Goal: Information Seeking & Learning: Learn about a topic

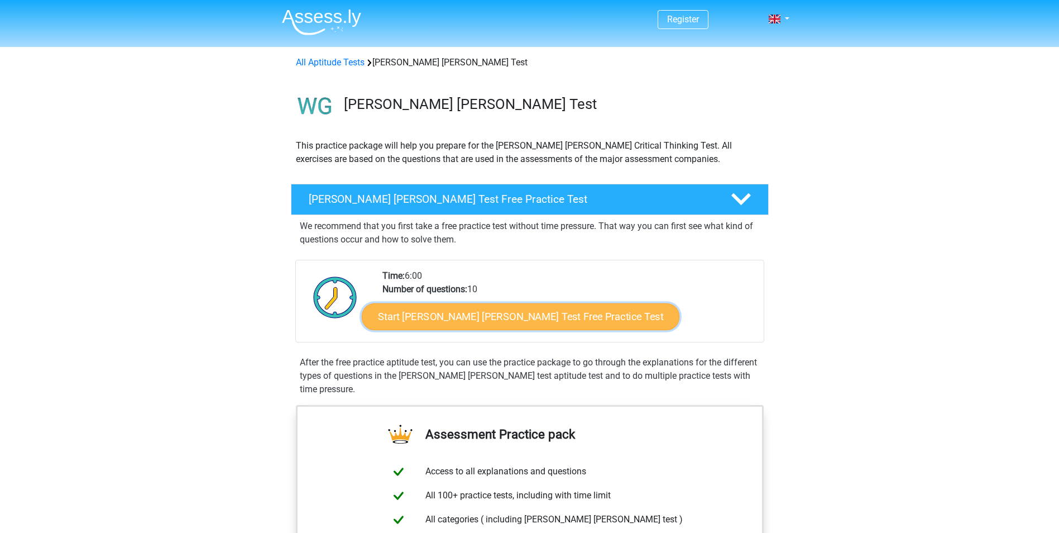
click at [458, 327] on link "Start Watson Glaser Test Free Practice Test" at bounding box center [521, 316] width 318 height 27
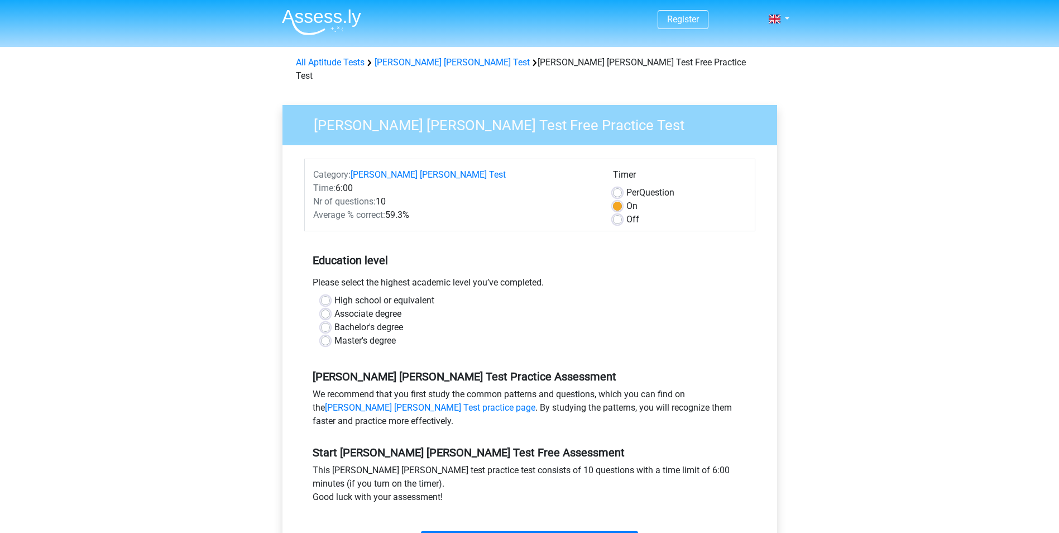
click at [334, 320] on label "Bachelor's degree" at bounding box center [368, 326] width 69 height 13
click at [323, 320] on input "Bachelor's degree" at bounding box center [325, 325] width 9 height 11
radio input "true"
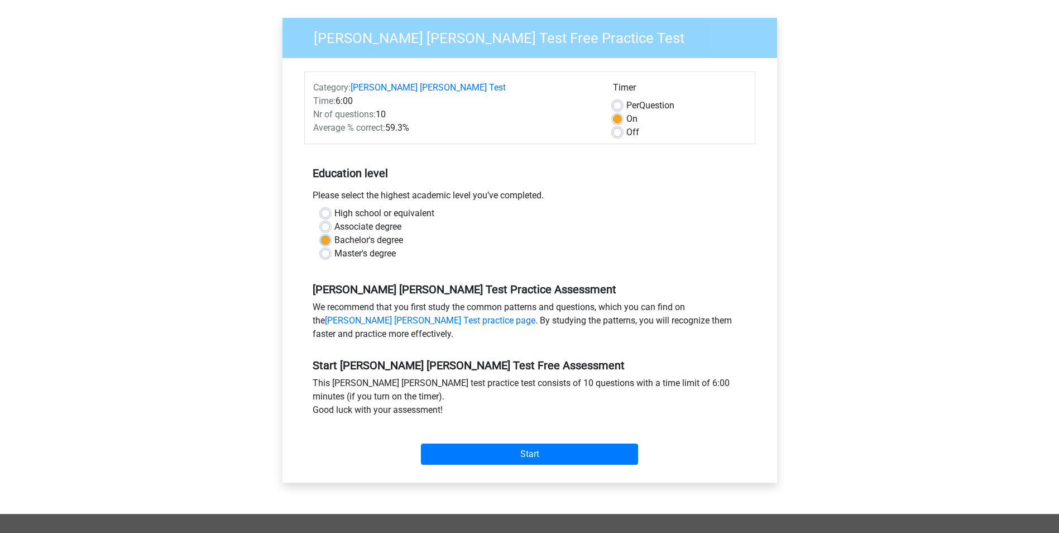
scroll to position [112, 0]
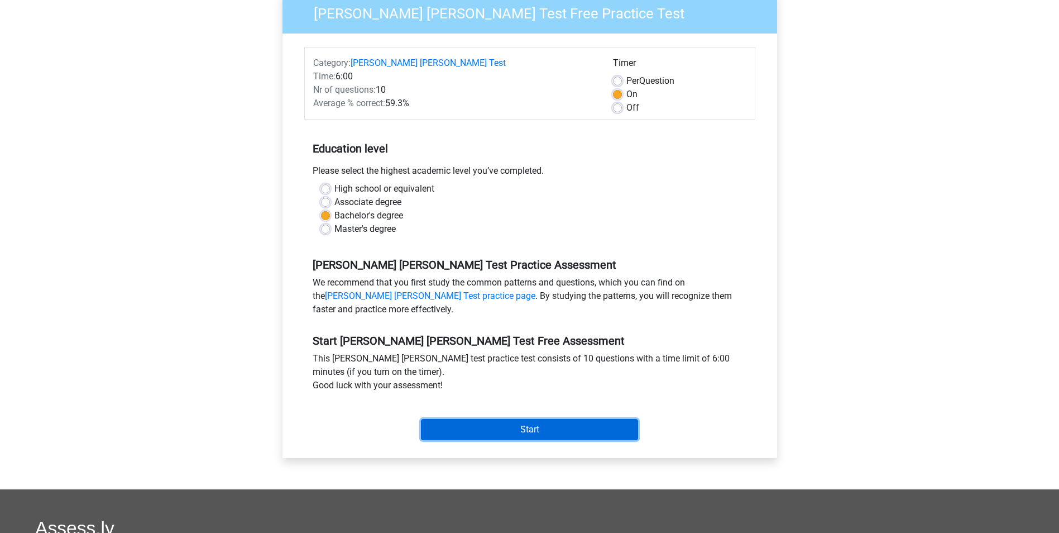
click at [471, 422] on input "Start" at bounding box center [529, 429] width 217 height 21
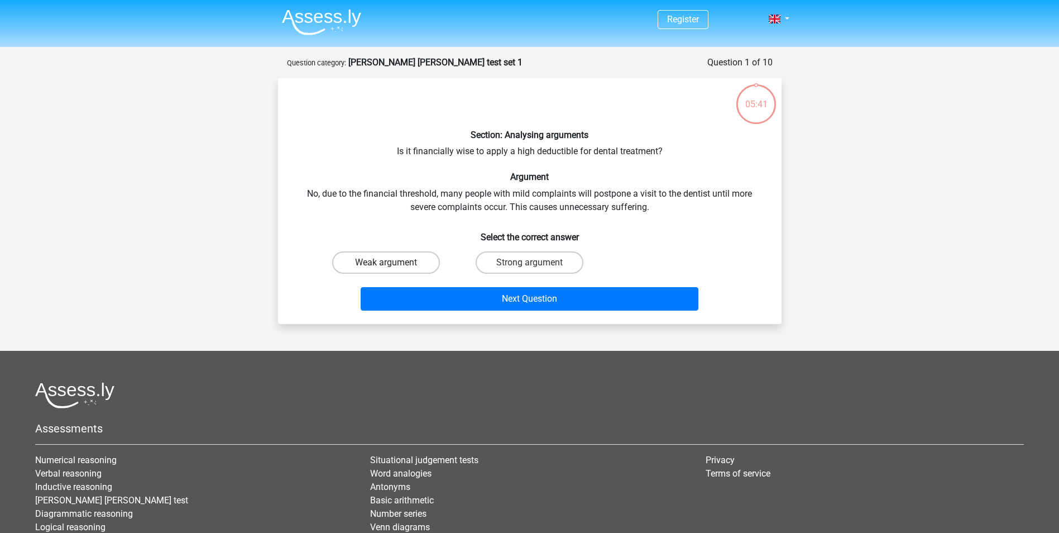
click at [396, 260] on label "Weak argument" at bounding box center [386, 262] width 108 height 22
click at [393, 262] on input "Weak argument" at bounding box center [389, 265] width 7 height 7
radio input "true"
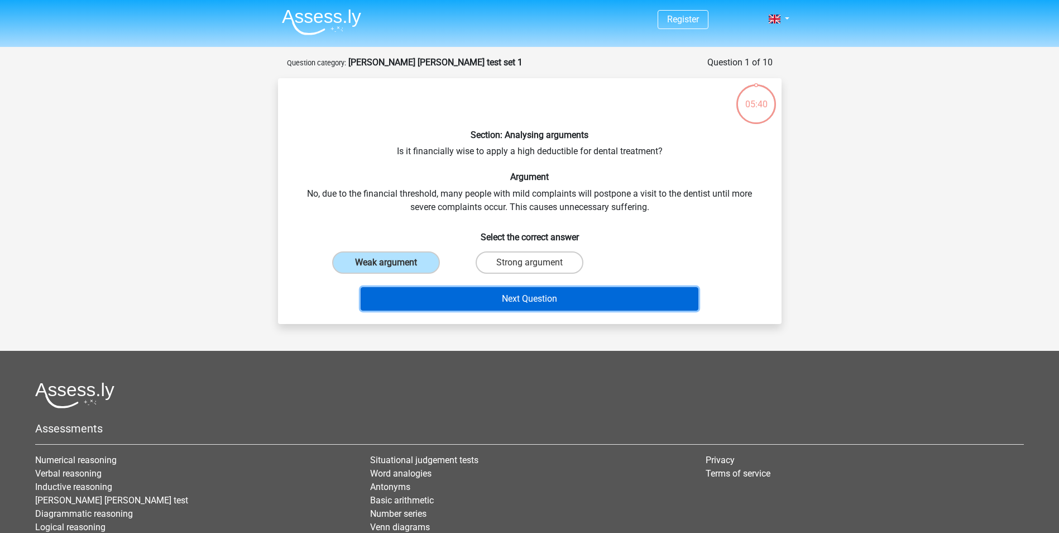
click at [505, 298] on button "Next Question" at bounding box center [530, 298] width 338 height 23
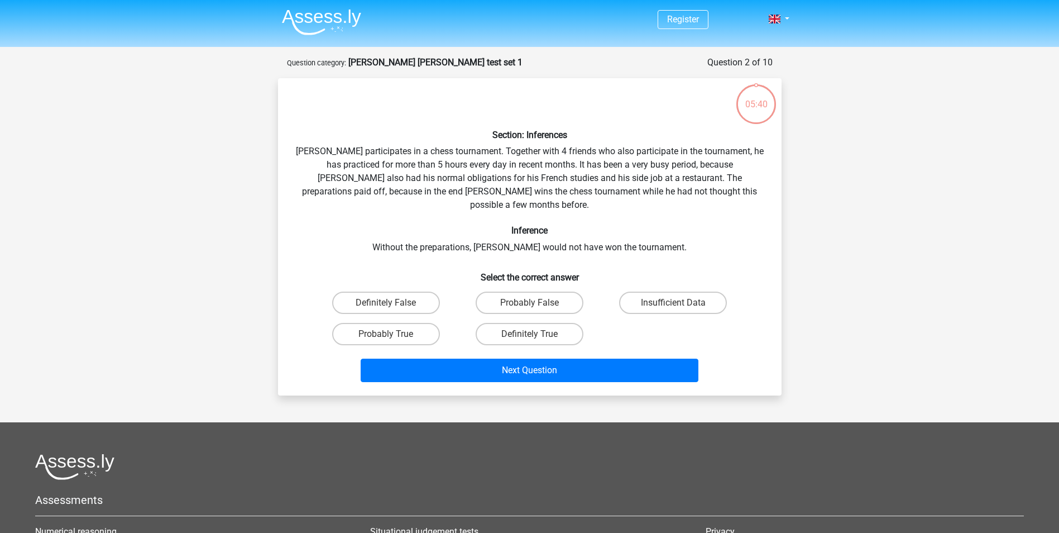
scroll to position [56, 0]
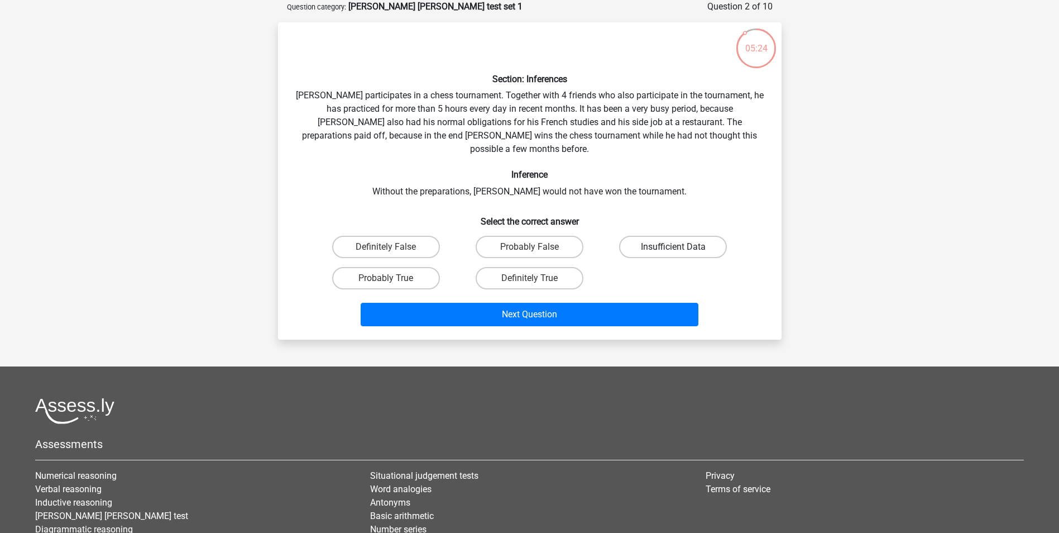
click at [693, 240] on label "Insufficient Data" at bounding box center [673, 247] width 108 height 22
click at [681, 247] on input "Insufficient Data" at bounding box center [676, 250] width 7 height 7
radio input "true"
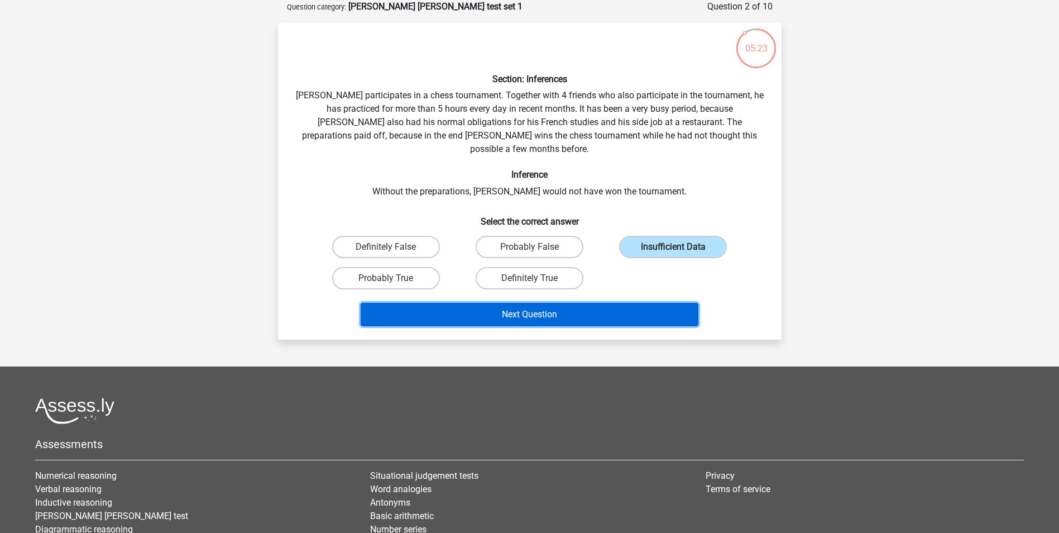
click at [635, 303] on button "Next Question" at bounding box center [530, 314] width 338 height 23
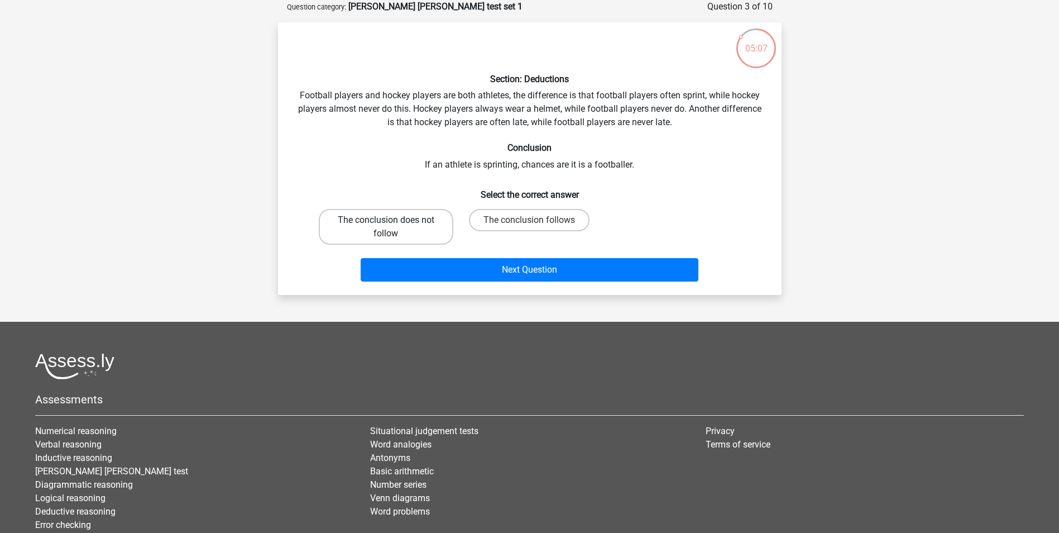
click at [370, 226] on label "The conclusion does not follow" at bounding box center [386, 227] width 135 height 36
click at [386, 226] on input "The conclusion does not follow" at bounding box center [389, 223] width 7 height 7
radio input "true"
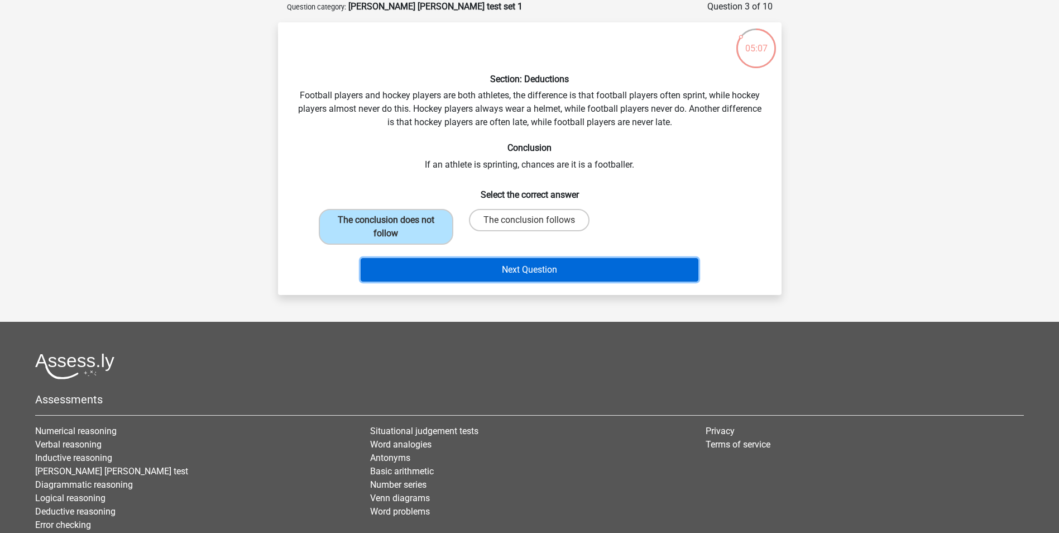
click at [432, 278] on button "Next Question" at bounding box center [530, 269] width 338 height 23
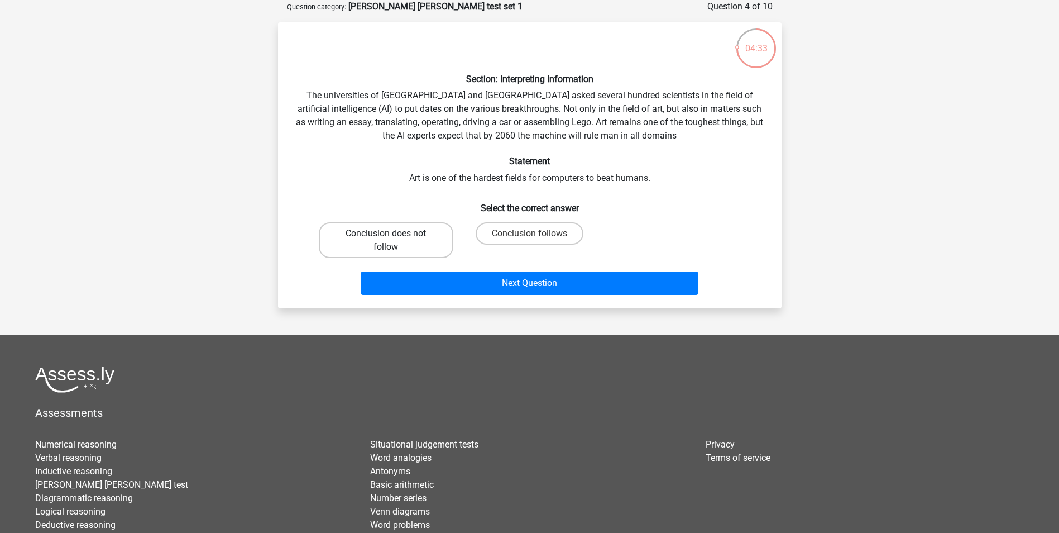
click at [368, 243] on label "Conclusion does not follow" at bounding box center [386, 240] width 135 height 36
click at [386, 241] on input "Conclusion does not follow" at bounding box center [389, 236] width 7 height 7
radio input "true"
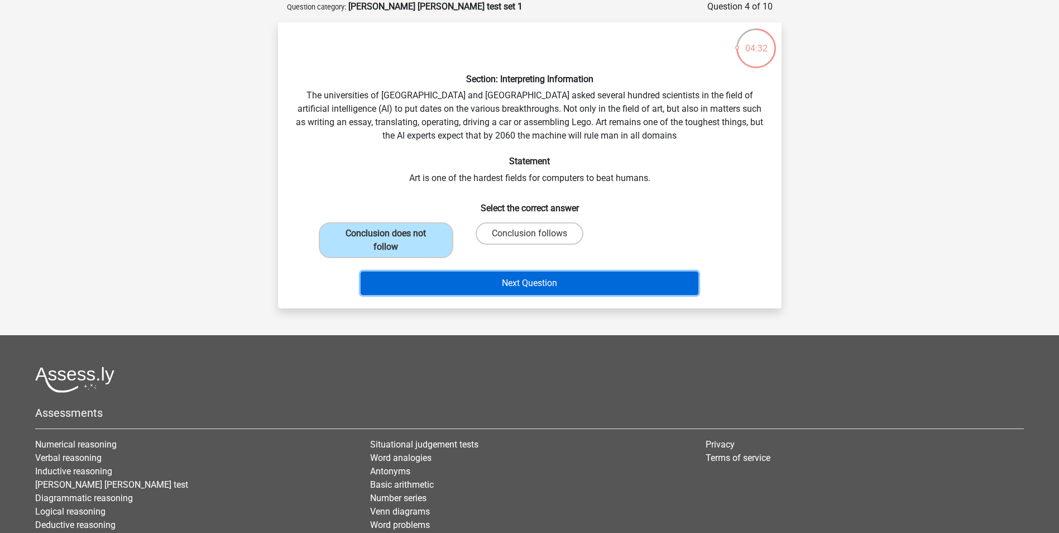
click at [454, 278] on button "Next Question" at bounding box center [530, 282] width 338 height 23
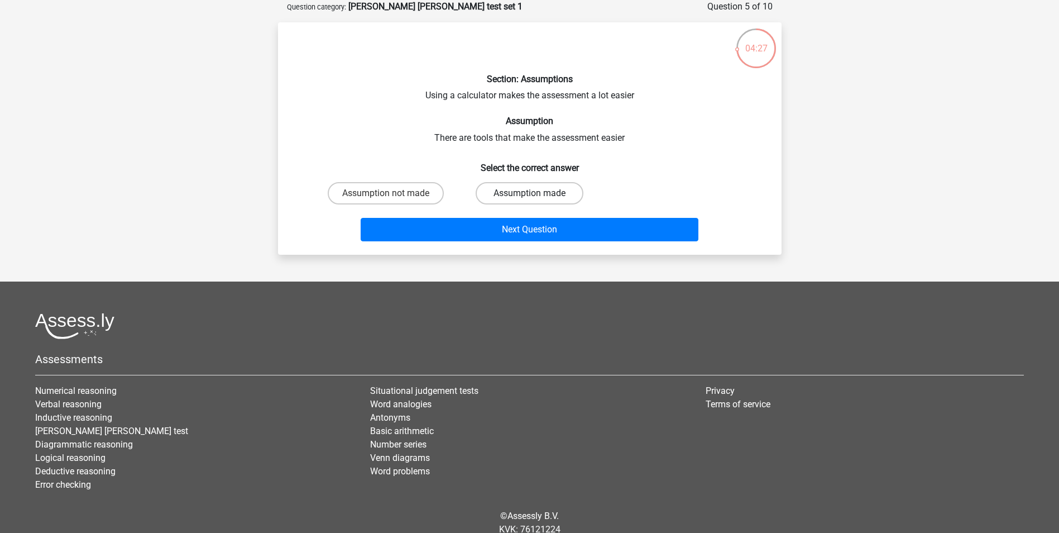
click at [539, 189] on label "Assumption made" at bounding box center [530, 193] width 108 height 22
click at [537, 193] on input "Assumption made" at bounding box center [532, 196] width 7 height 7
radio input "true"
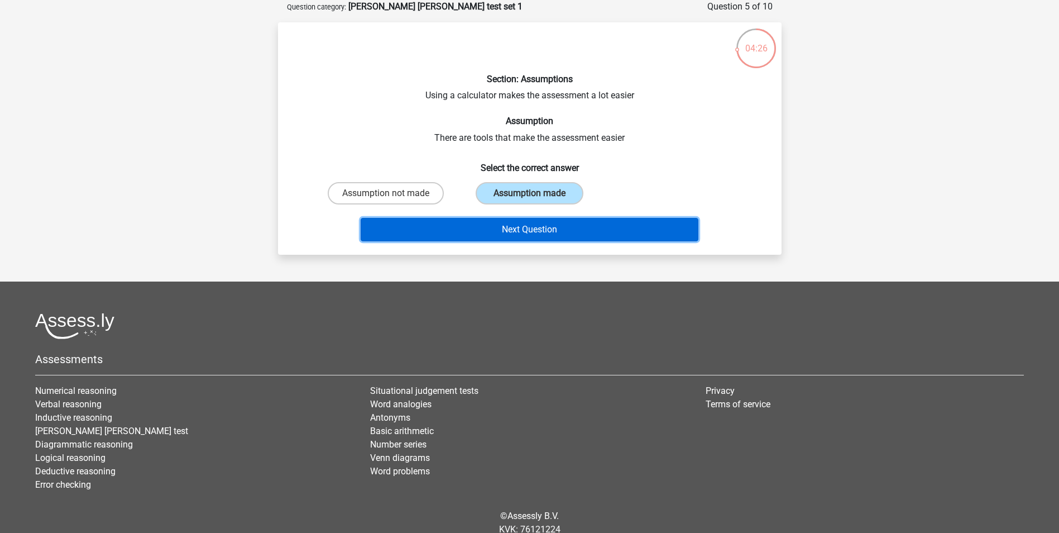
click at [544, 222] on button "Next Question" at bounding box center [530, 229] width 338 height 23
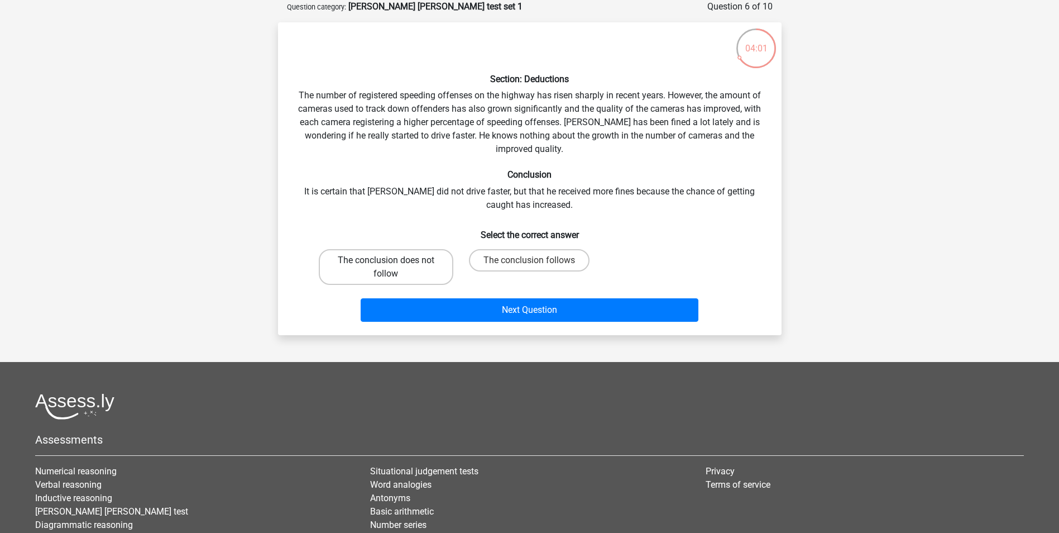
click at [399, 269] on label "The conclusion does not follow" at bounding box center [386, 267] width 135 height 36
click at [393, 267] on input "The conclusion does not follow" at bounding box center [389, 263] width 7 height 7
radio input "true"
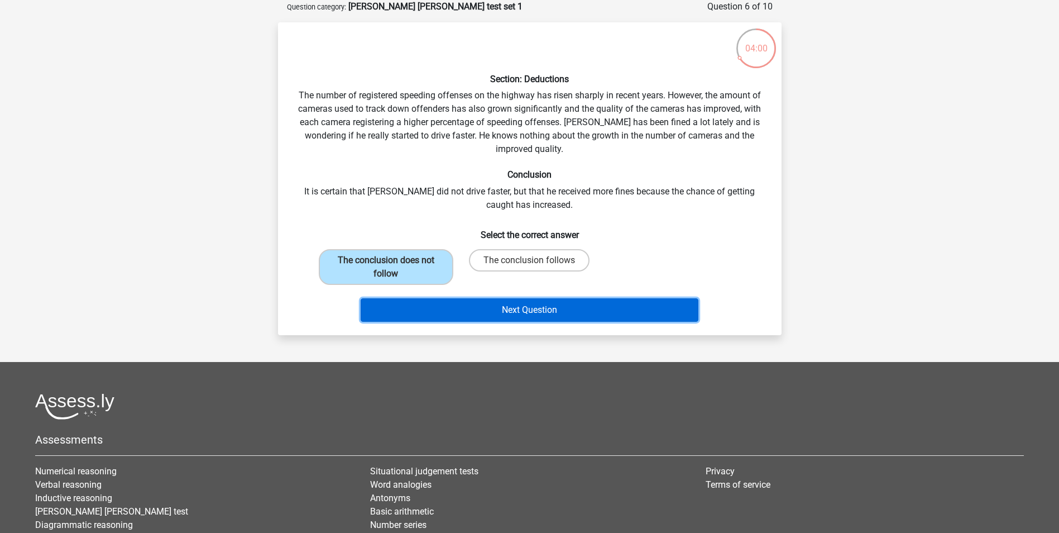
click at [468, 305] on button "Next Question" at bounding box center [530, 309] width 338 height 23
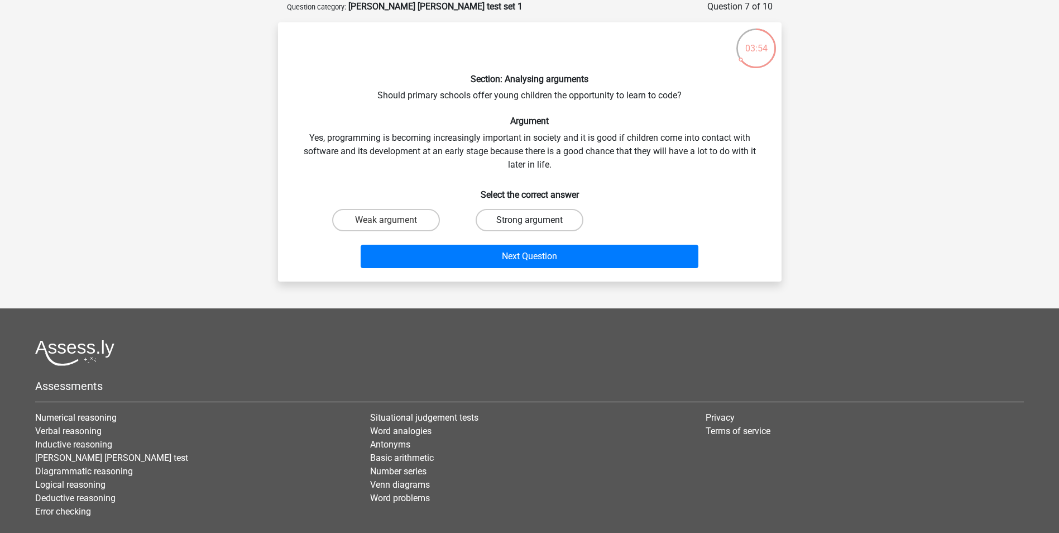
click at [526, 212] on label "Strong argument" at bounding box center [530, 220] width 108 height 22
click at [529, 220] on input "Strong argument" at bounding box center [532, 223] width 7 height 7
radio input "true"
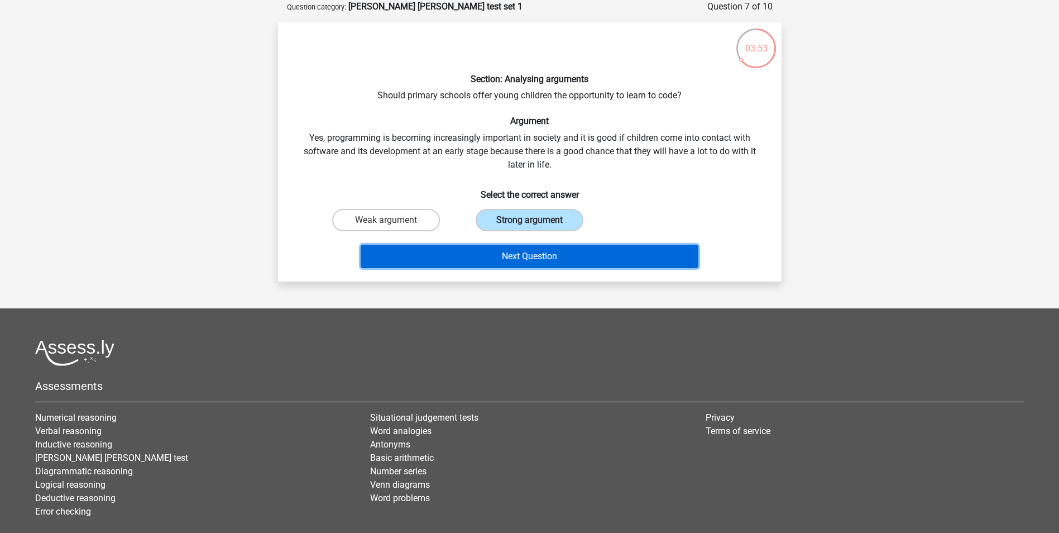
click at [538, 251] on button "Next Question" at bounding box center [530, 256] width 338 height 23
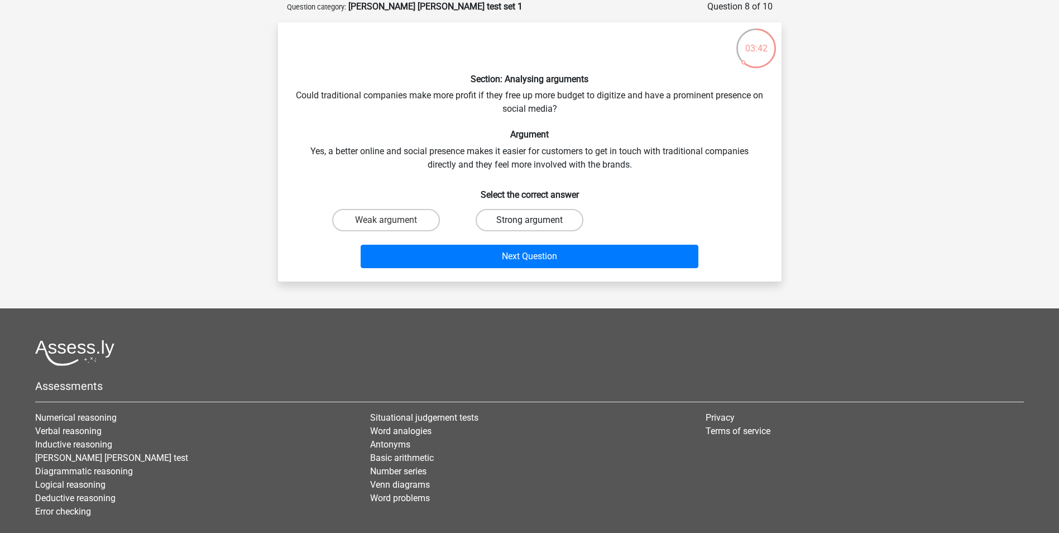
click at [508, 222] on label "Strong argument" at bounding box center [530, 220] width 108 height 22
click at [529, 222] on input "Strong argument" at bounding box center [532, 223] width 7 height 7
radio input "true"
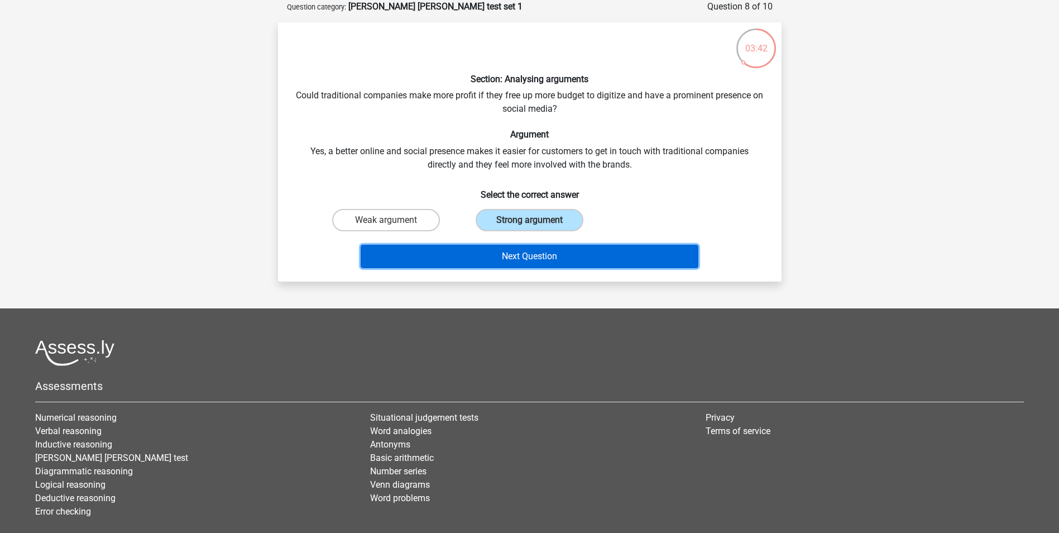
click at [510, 252] on button "Next Question" at bounding box center [530, 256] width 338 height 23
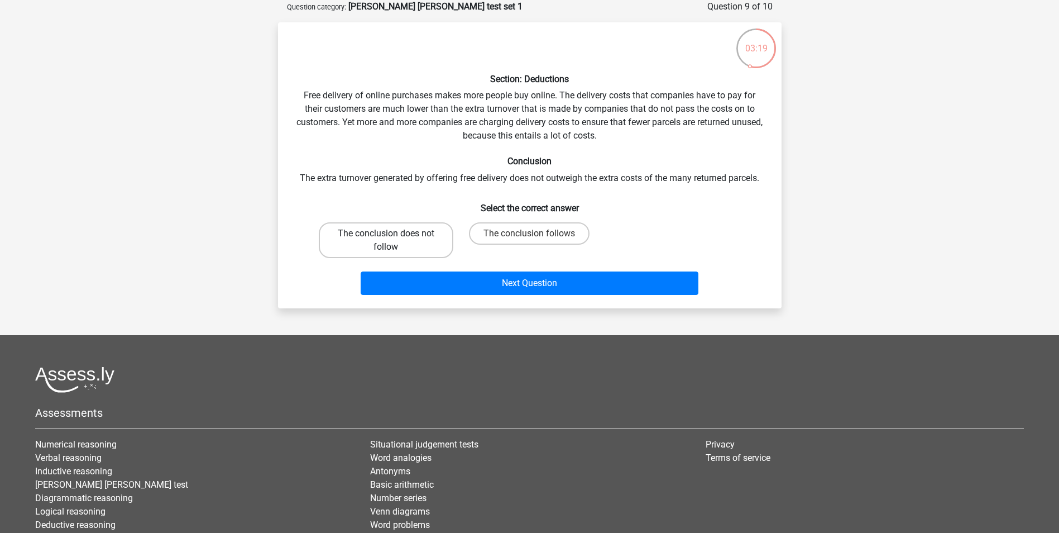
click at [377, 238] on label "The conclusion does not follow" at bounding box center [386, 240] width 135 height 36
click at [386, 238] on input "The conclusion does not follow" at bounding box center [389, 236] width 7 height 7
radio input "true"
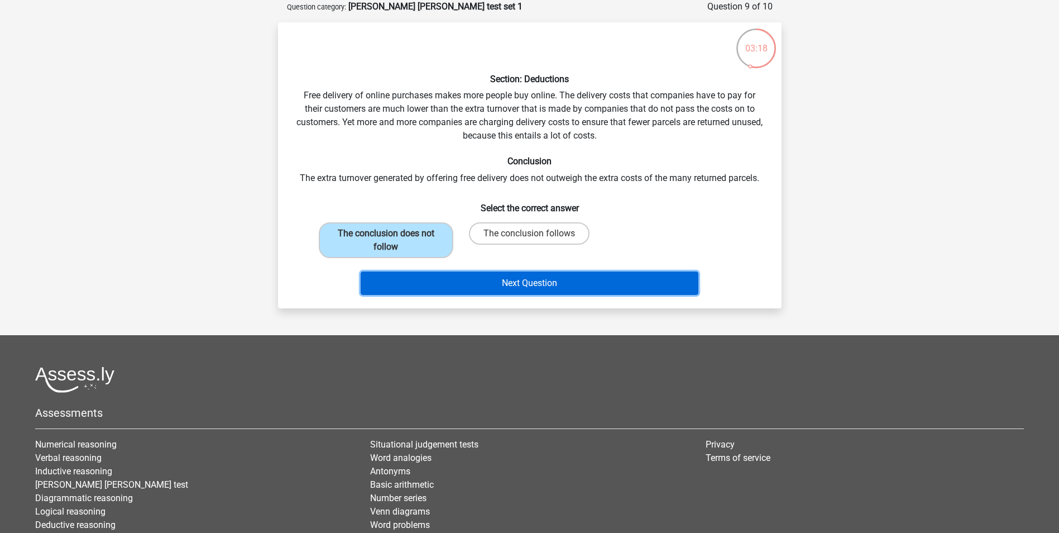
click at [452, 283] on button "Next Question" at bounding box center [530, 282] width 338 height 23
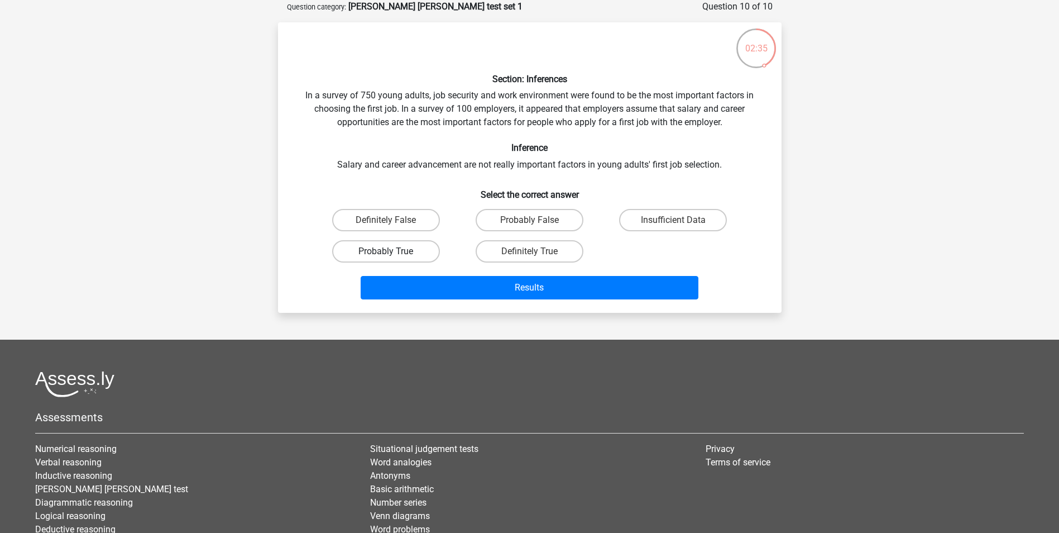
click at [408, 247] on label "Probably True" at bounding box center [386, 251] width 108 height 22
click at [393, 251] on input "Probably True" at bounding box center [389, 254] width 7 height 7
radio input "true"
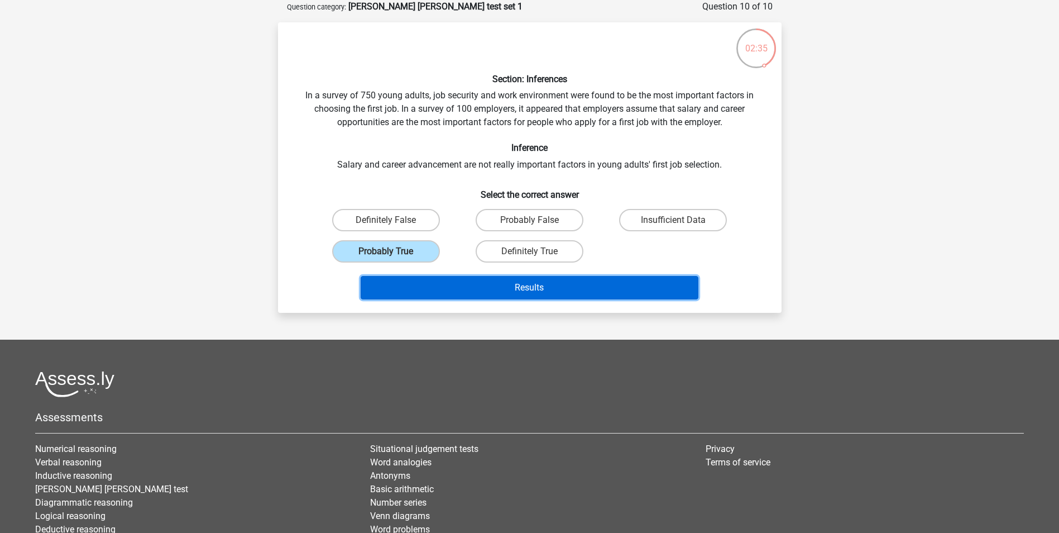
click at [486, 285] on button "Results" at bounding box center [530, 287] width 338 height 23
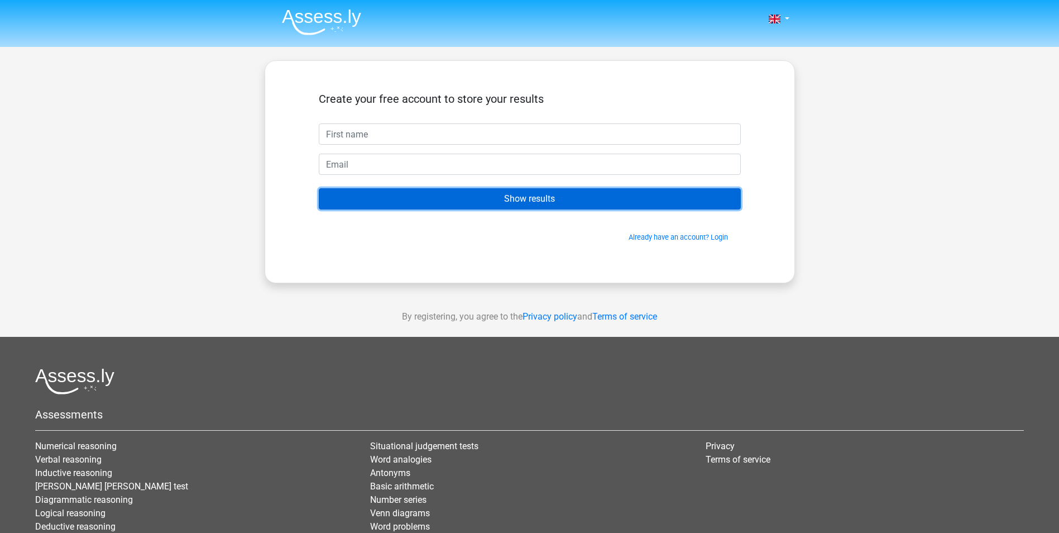
click at [449, 199] on input "Show results" at bounding box center [530, 198] width 422 height 21
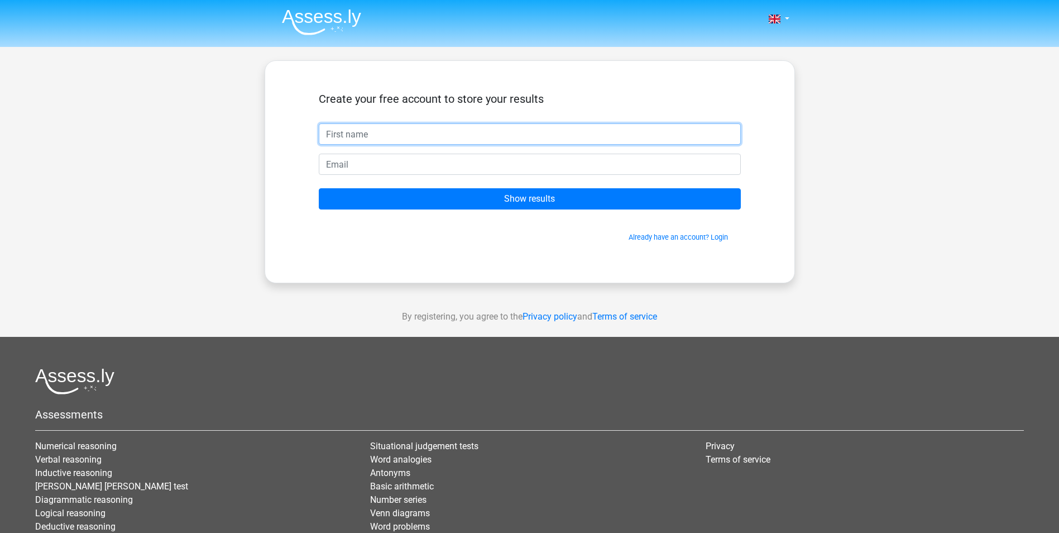
click at [415, 133] on input "text" at bounding box center [530, 133] width 422 height 21
type input "josie"
click at [409, 279] on div "Create your free account to store your results josie Show results Already have …" at bounding box center [530, 171] width 530 height 223
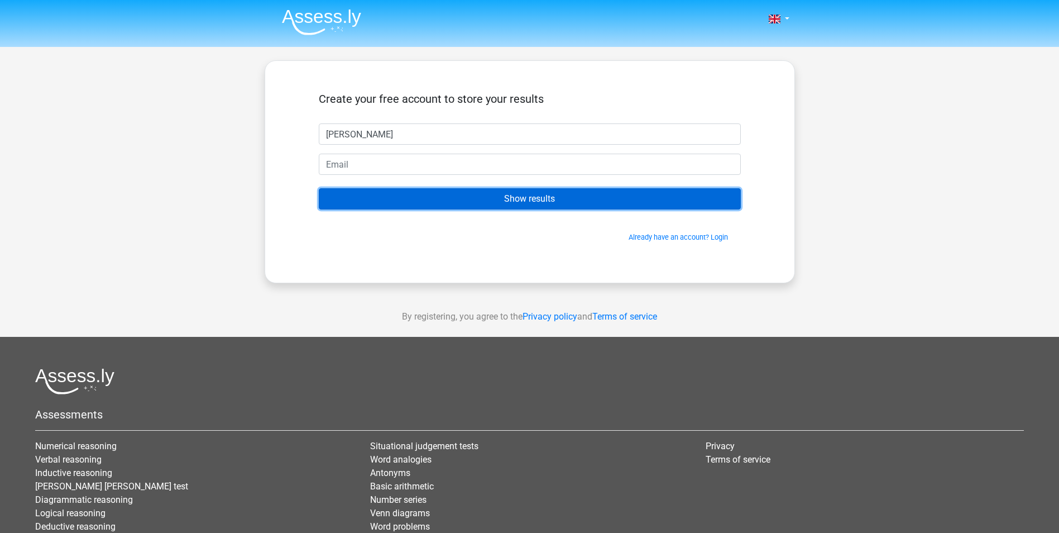
click at [451, 194] on input "Show results" at bounding box center [530, 198] width 422 height 21
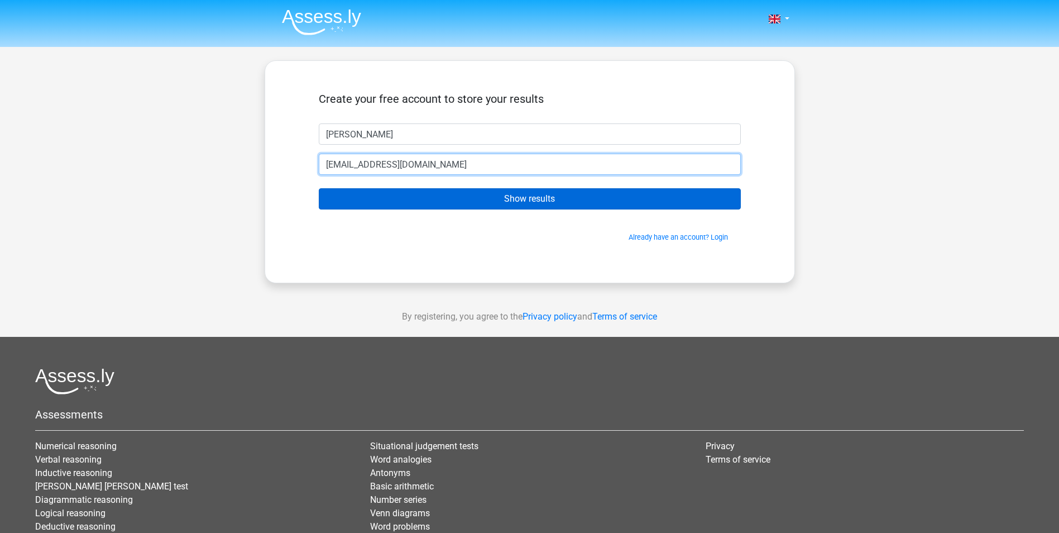
type input "jaeaton03@gmail.com"
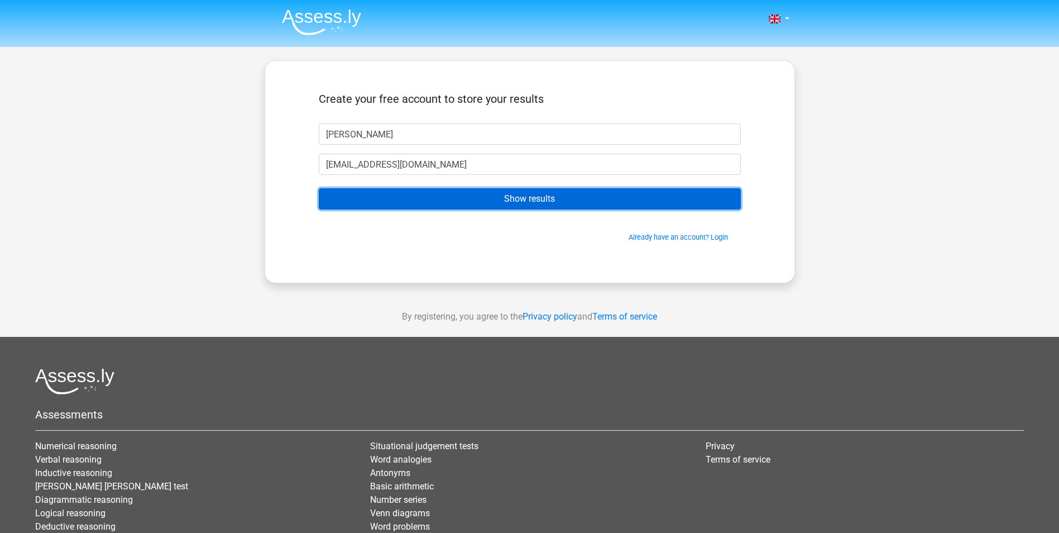
click at [580, 204] on input "Show results" at bounding box center [530, 198] width 422 height 21
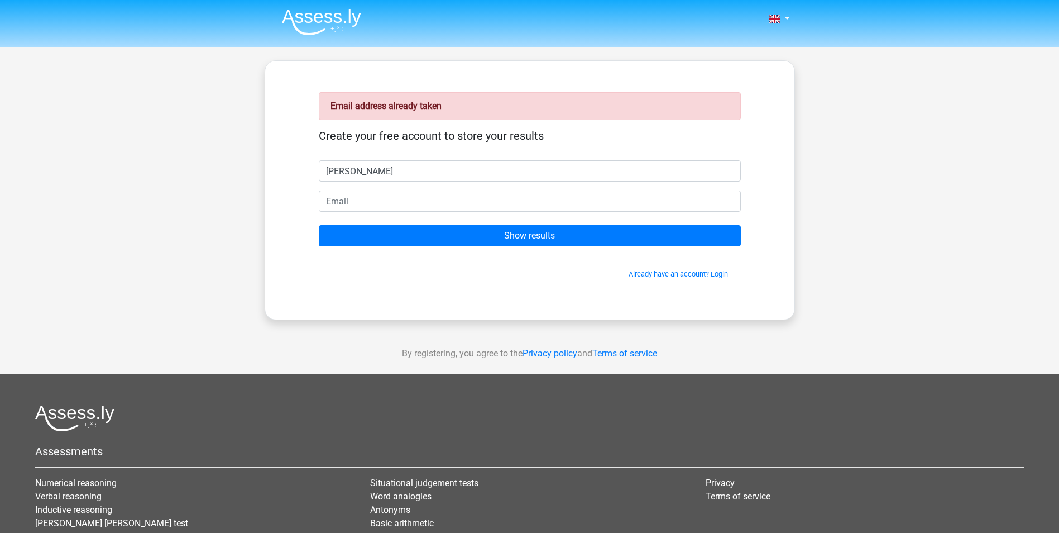
type input "[PERSON_NAME]"
click at [411, 191] on input "email" at bounding box center [530, 200] width 422 height 21
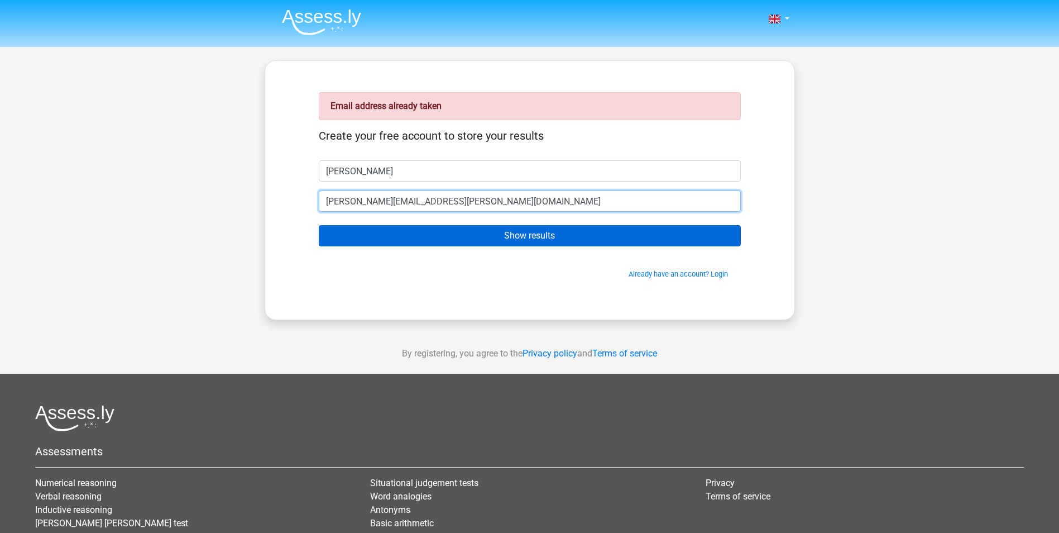
type input "[PERSON_NAME][EMAIL_ADDRESS][PERSON_NAME][DOMAIN_NAME]"
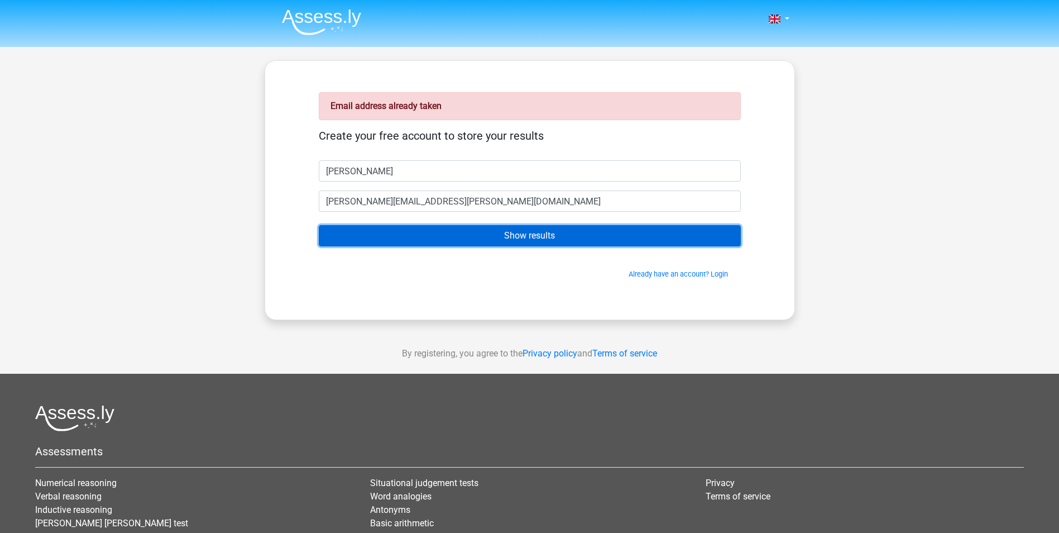
click at [583, 237] on input "Show results" at bounding box center [530, 235] width 422 height 21
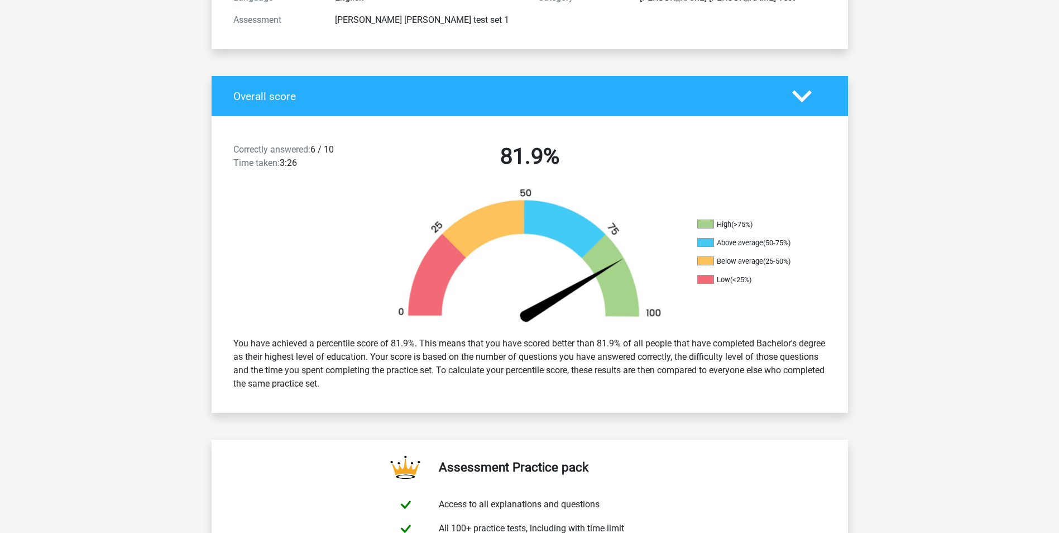
scroll to position [223, 0]
